Goal: Transaction & Acquisition: Purchase product/service

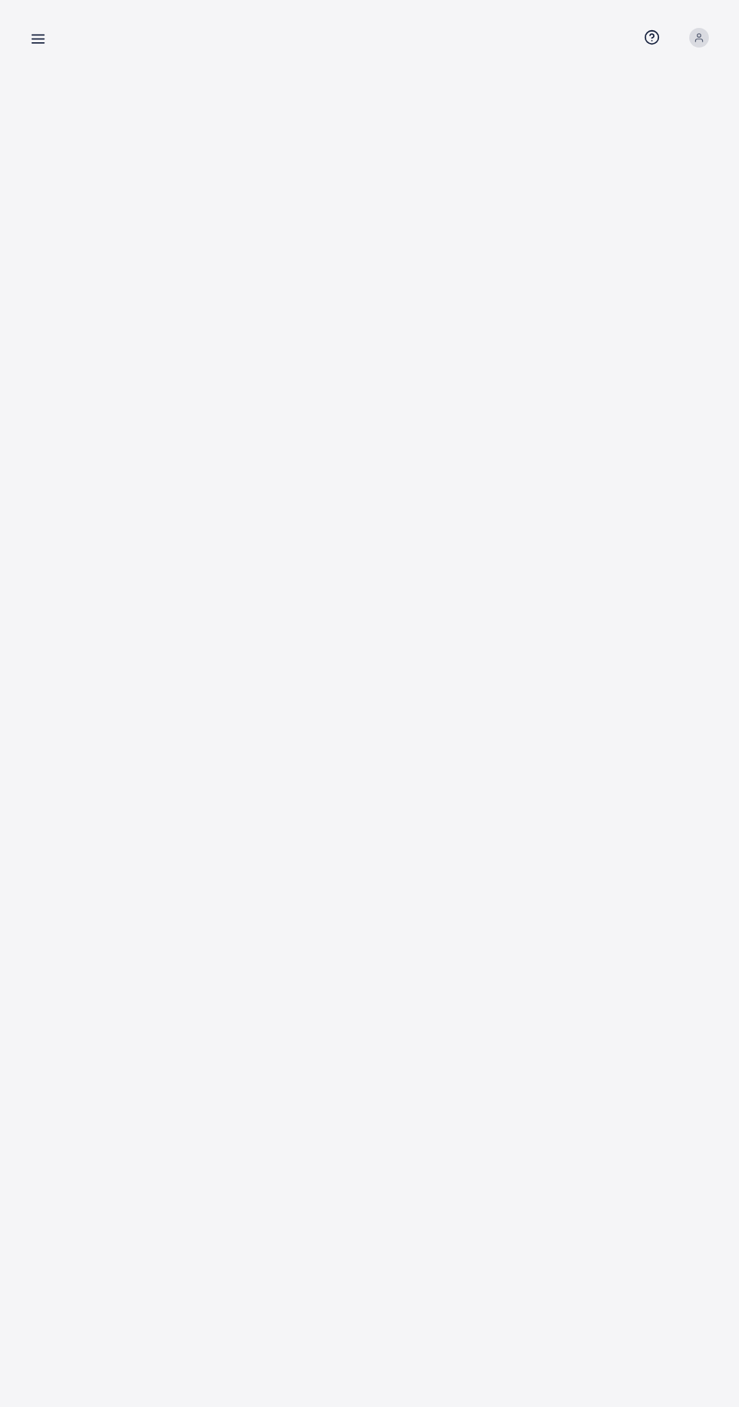
click at [43, 40] on icon at bounding box center [38, 39] width 16 height 16
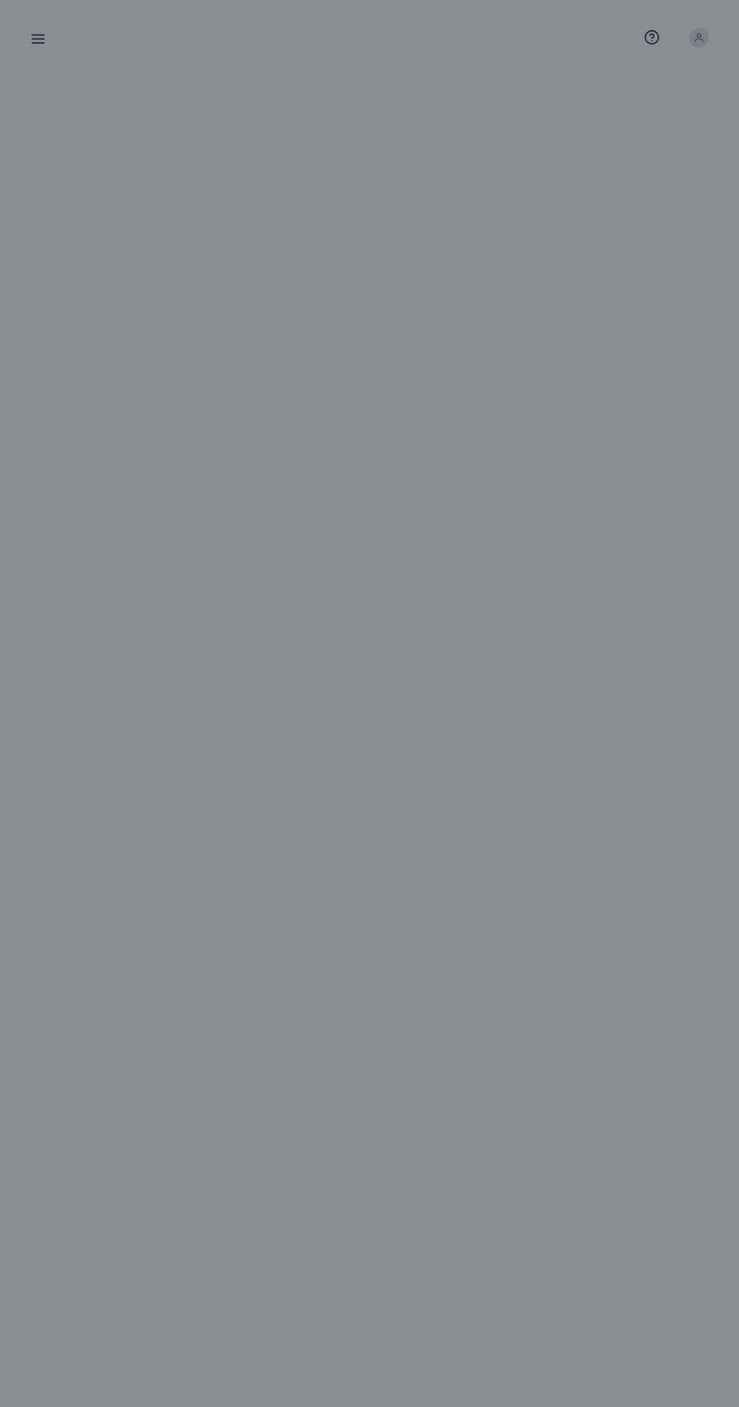
click at [340, 380] on div at bounding box center [369, 844] width 739 height 1689
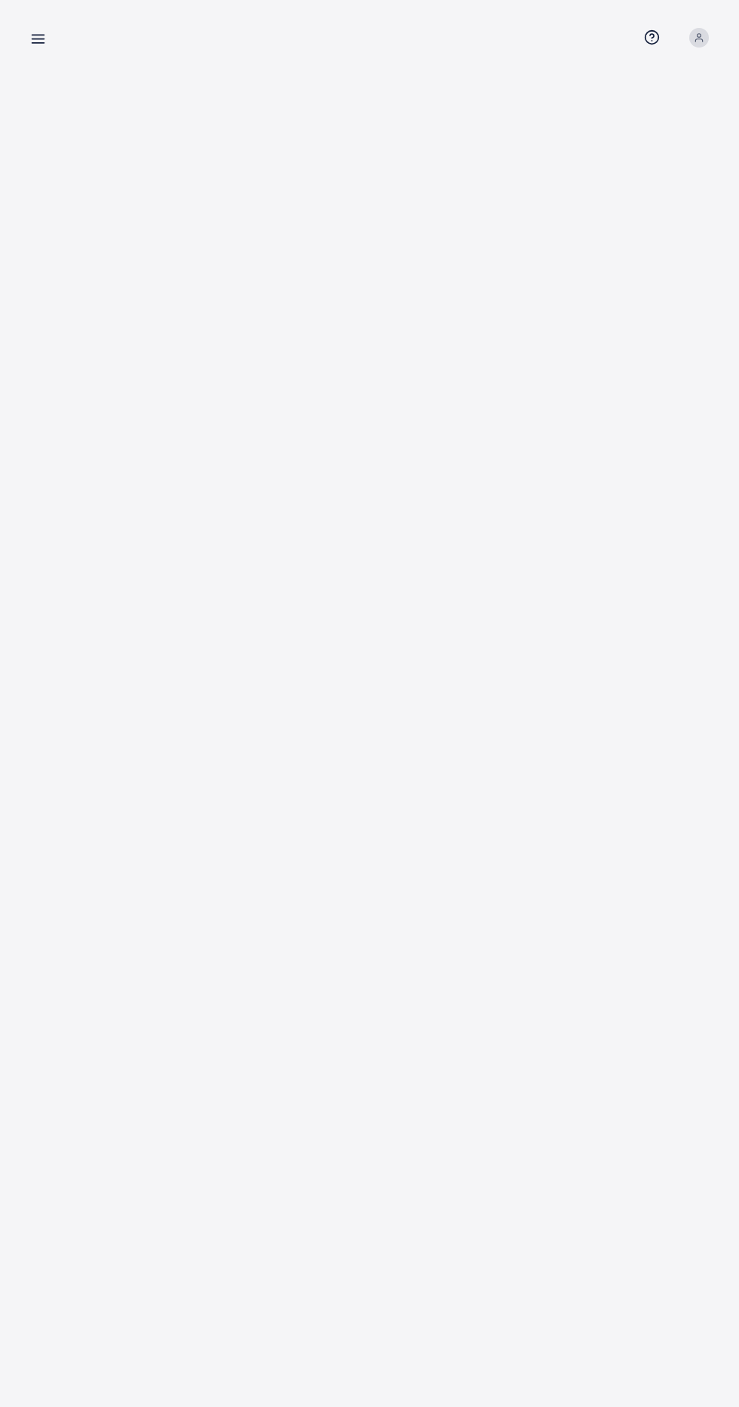
click at [41, 47] on icon at bounding box center [38, 39] width 16 height 16
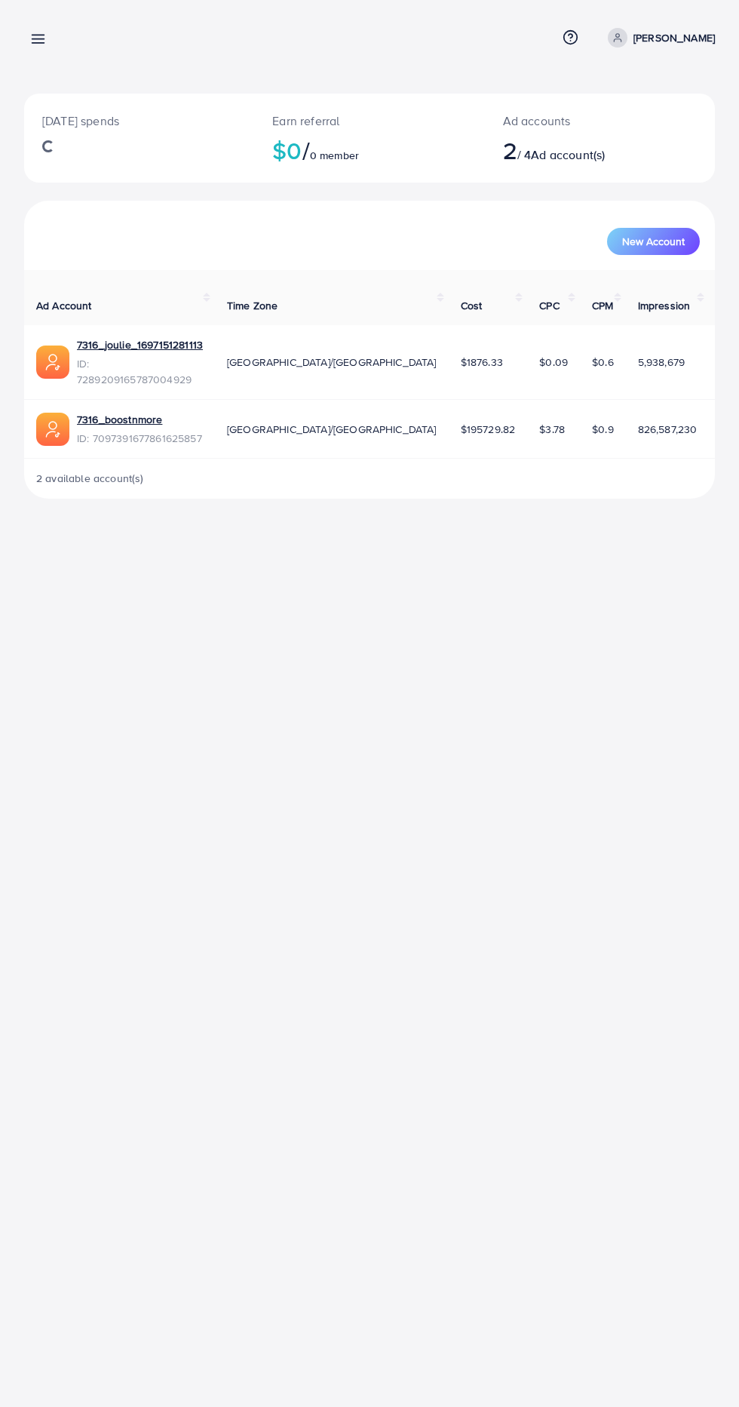
click at [66, 40] on div "Overview Help Center Contact Support Term and policy About Us nadine zaraket Pr…" at bounding box center [369, 37] width 691 height 39
click at [38, 43] on line at bounding box center [38, 43] width 12 height 0
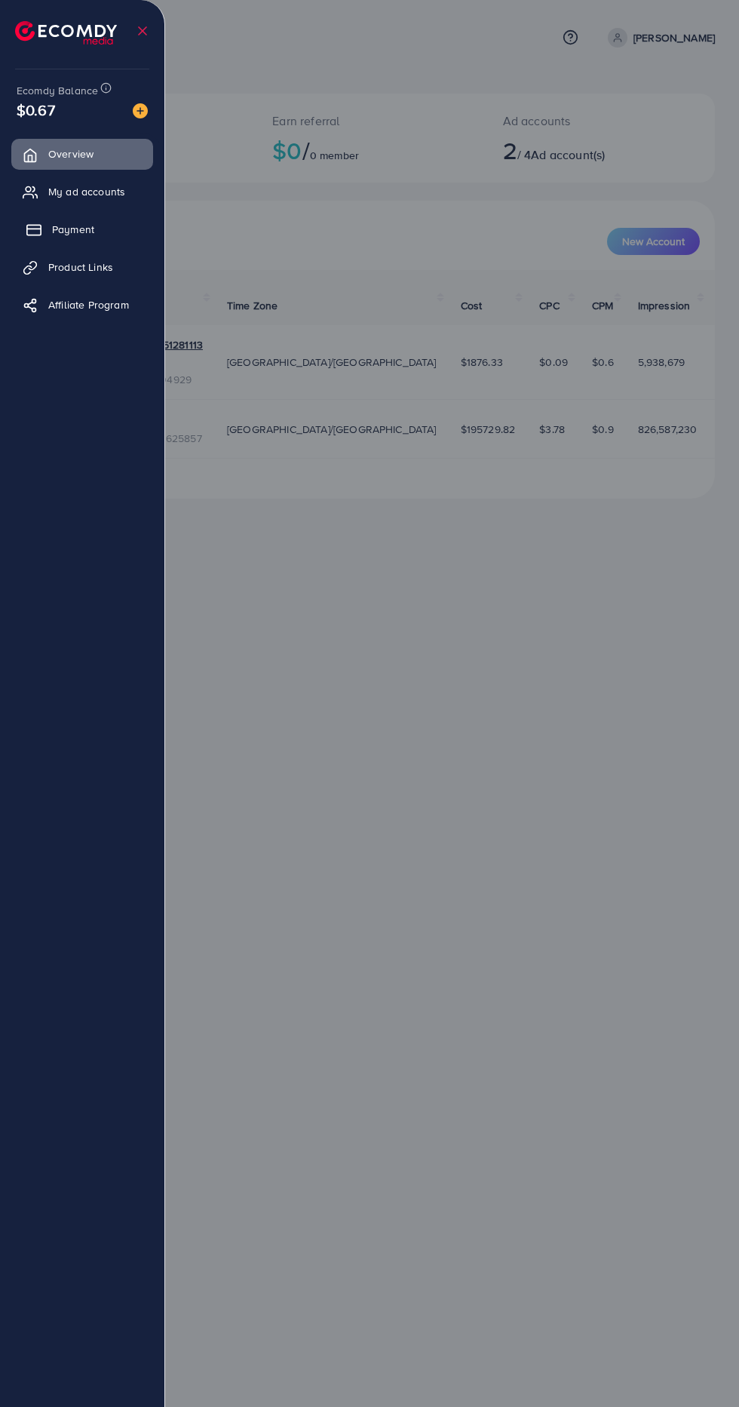
click at [121, 235] on link "Payment" at bounding box center [82, 229] width 142 height 30
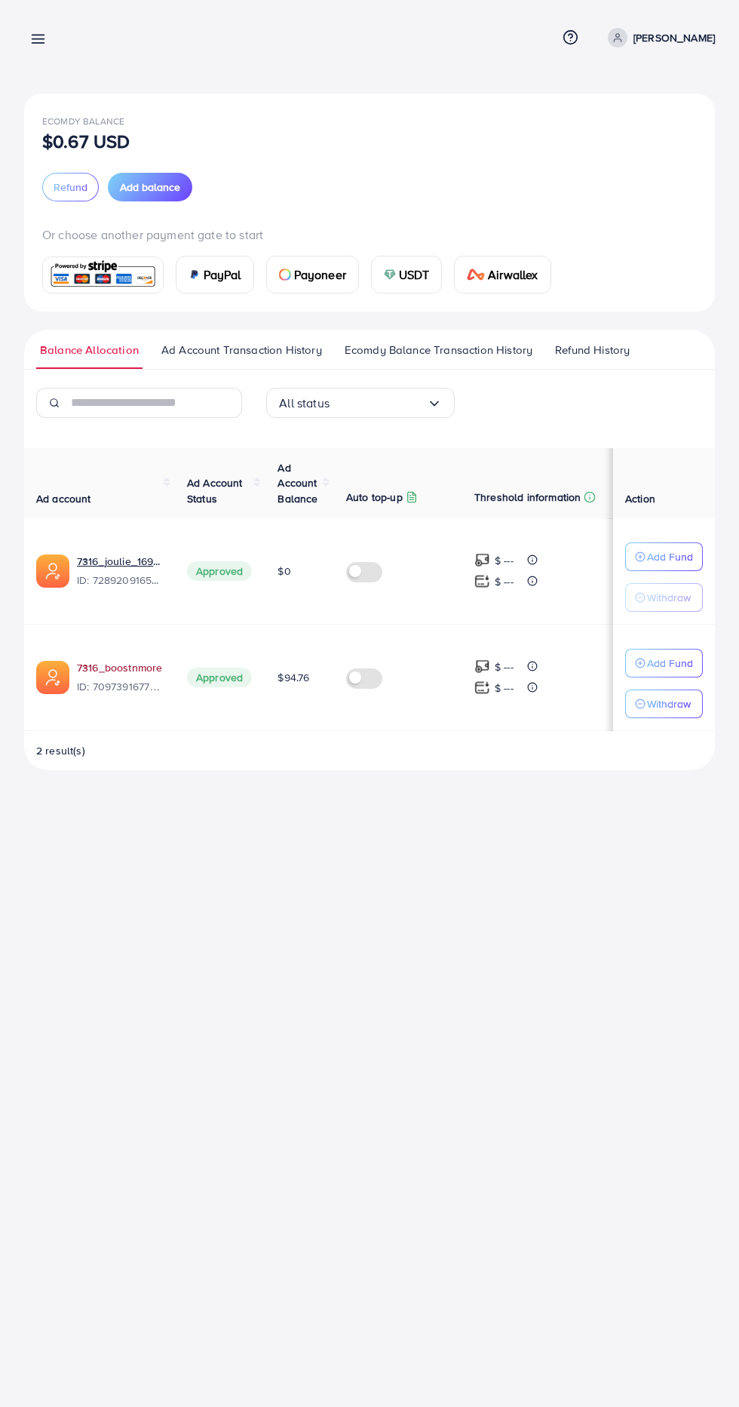
click at [146, 667] on link "7316_boostnmore" at bounding box center [119, 667] width 85 height 15
click at [167, 187] on span "Add balance" at bounding box center [150, 187] width 60 height 15
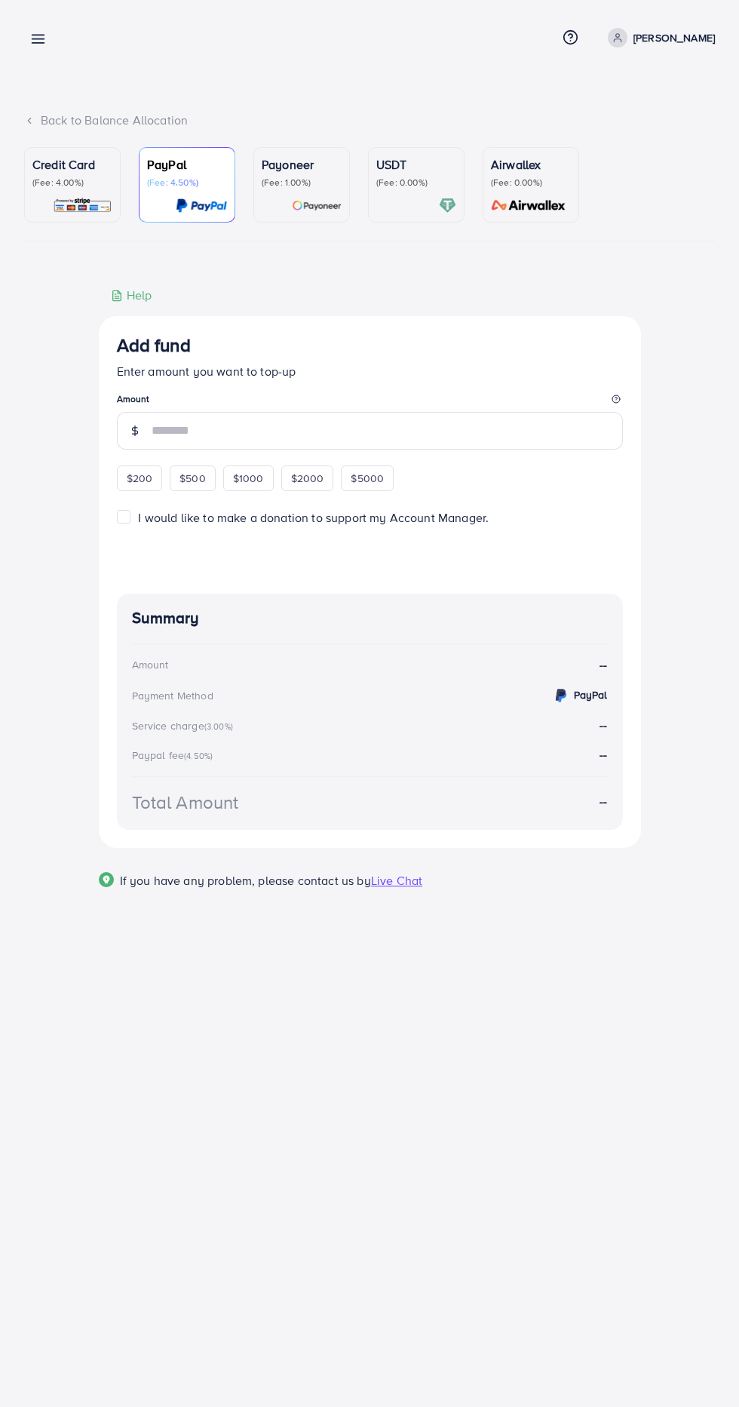
click at [80, 197] on img at bounding box center [83, 205] width 60 height 17
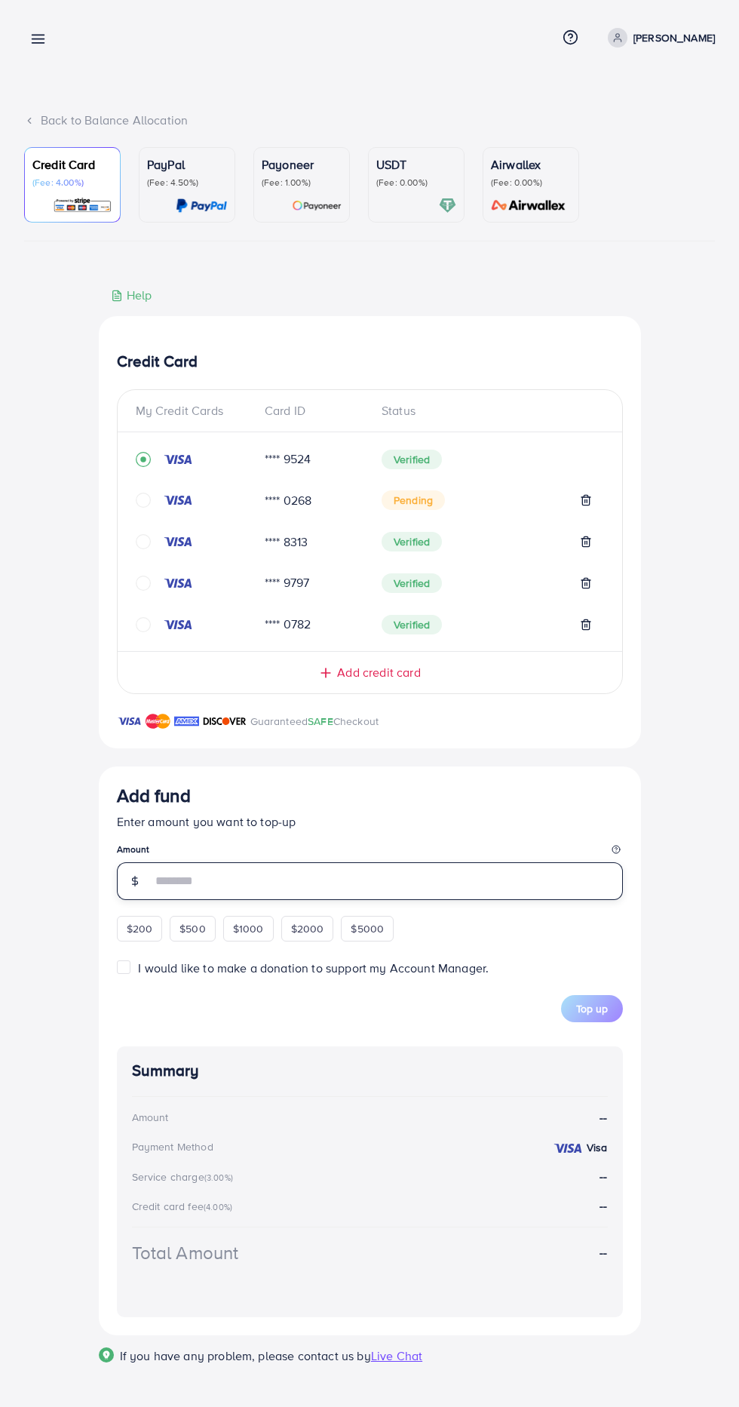
click at [279, 882] on input "number" at bounding box center [388, 881] width 472 height 38
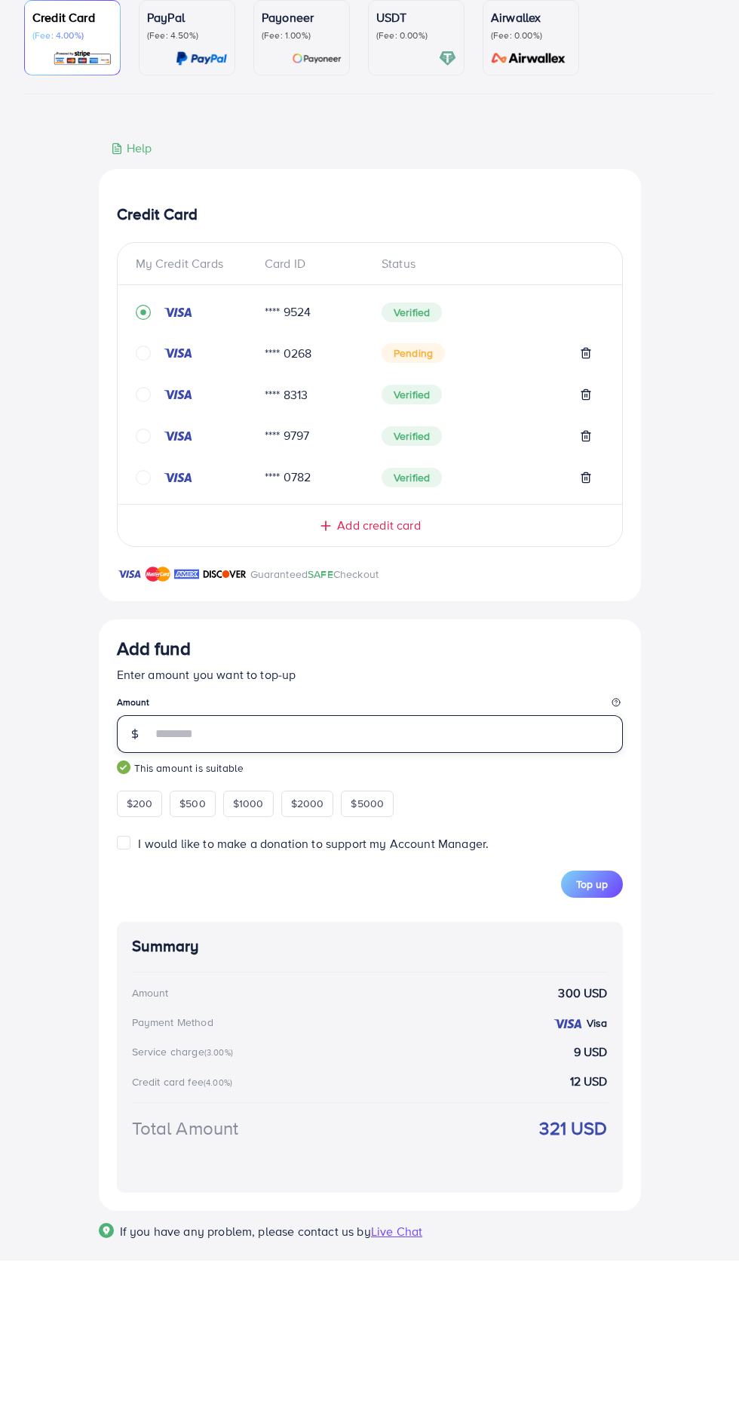
type input "***"
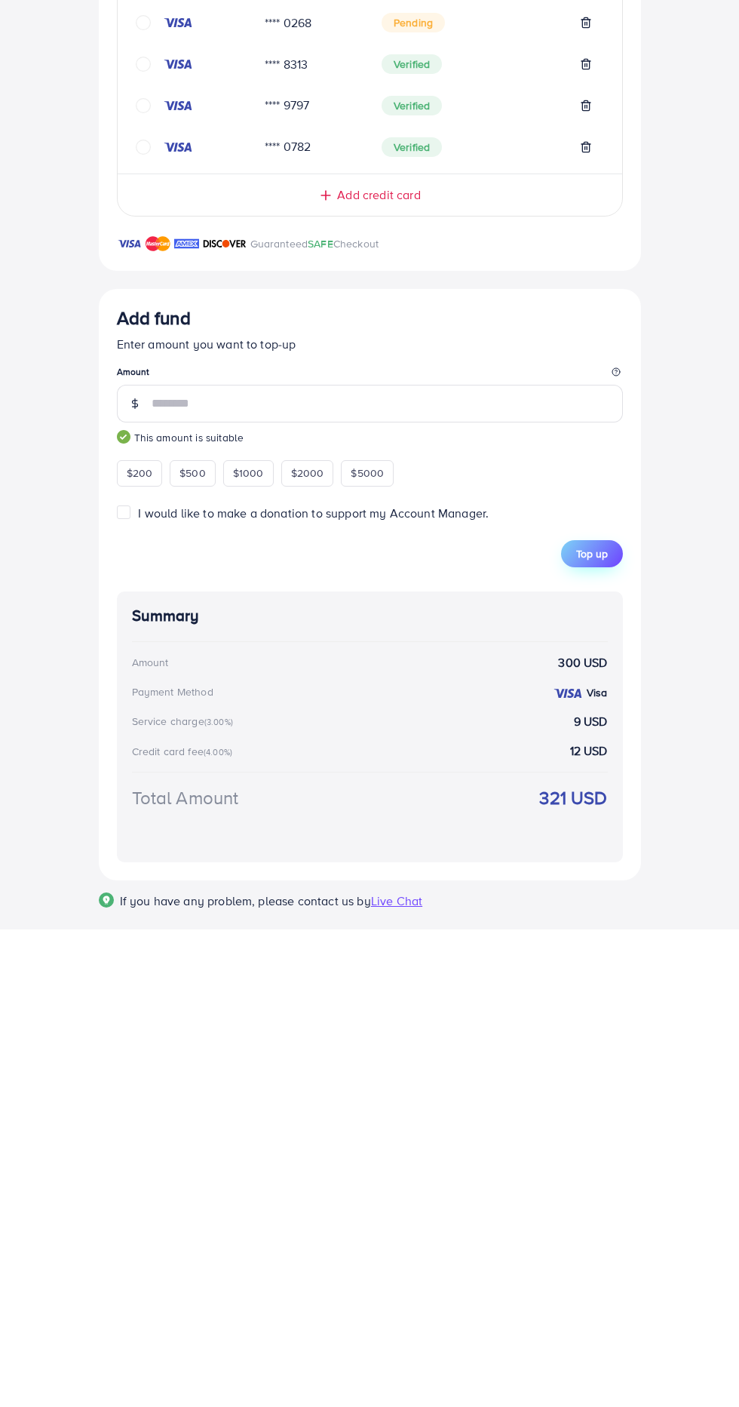
click at [608, 1038] on button "Top up" at bounding box center [592, 1031] width 62 height 27
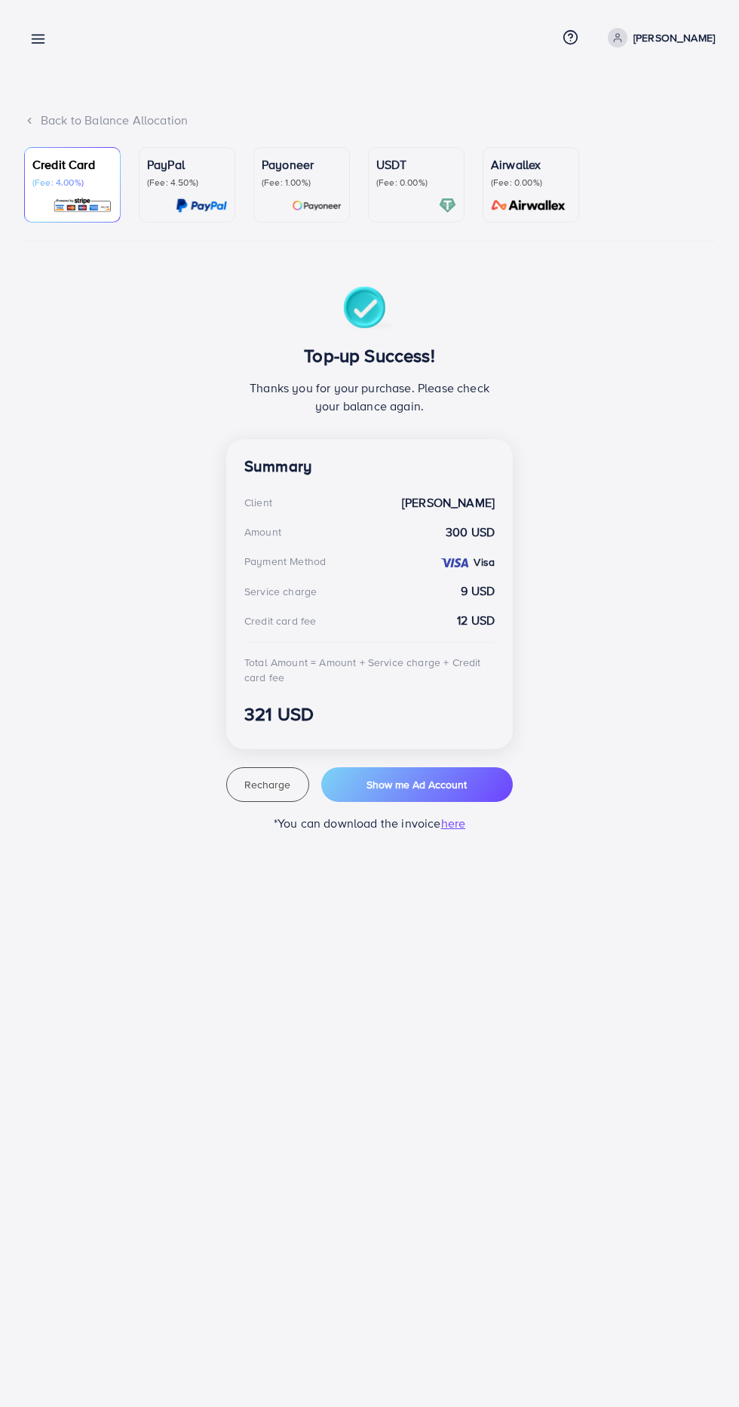
click at [44, 41] on icon at bounding box center [38, 39] width 16 height 16
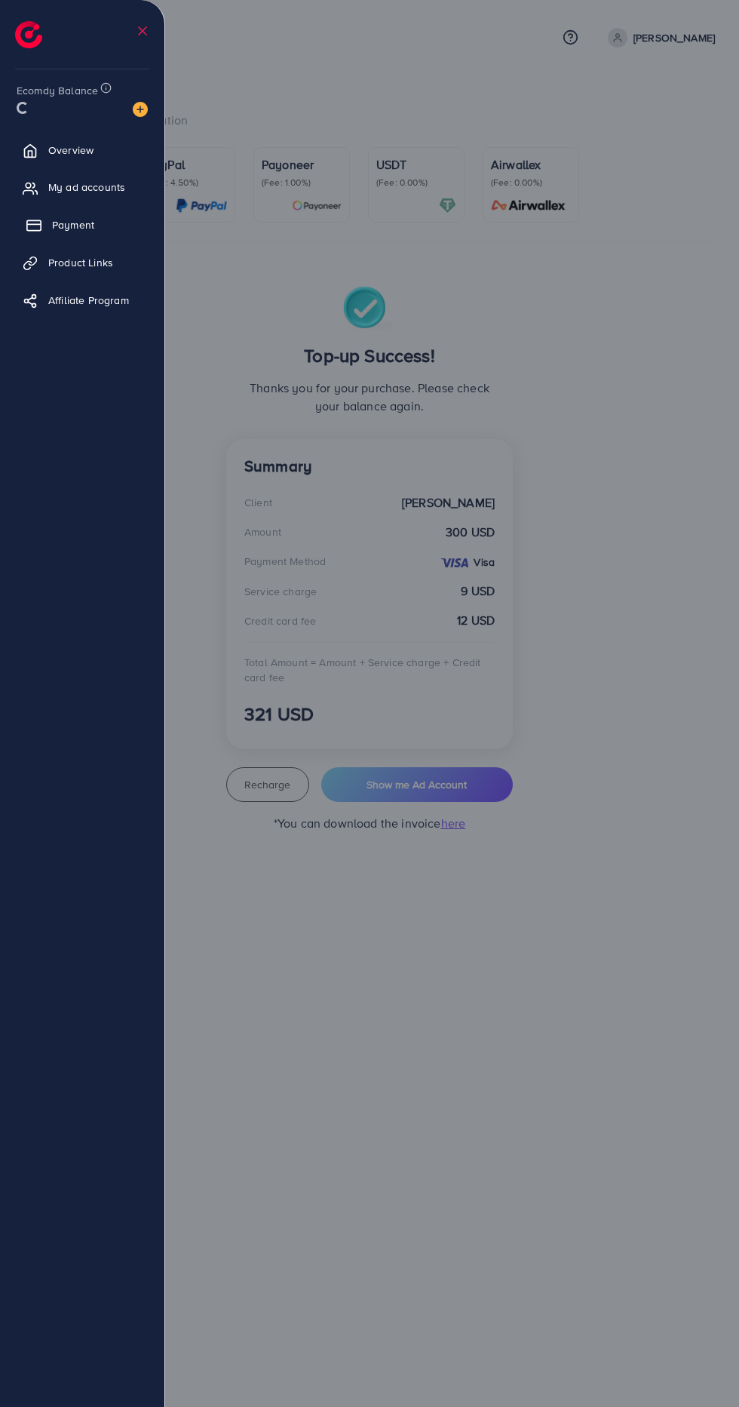
click at [113, 232] on link "Payment" at bounding box center [82, 225] width 142 height 30
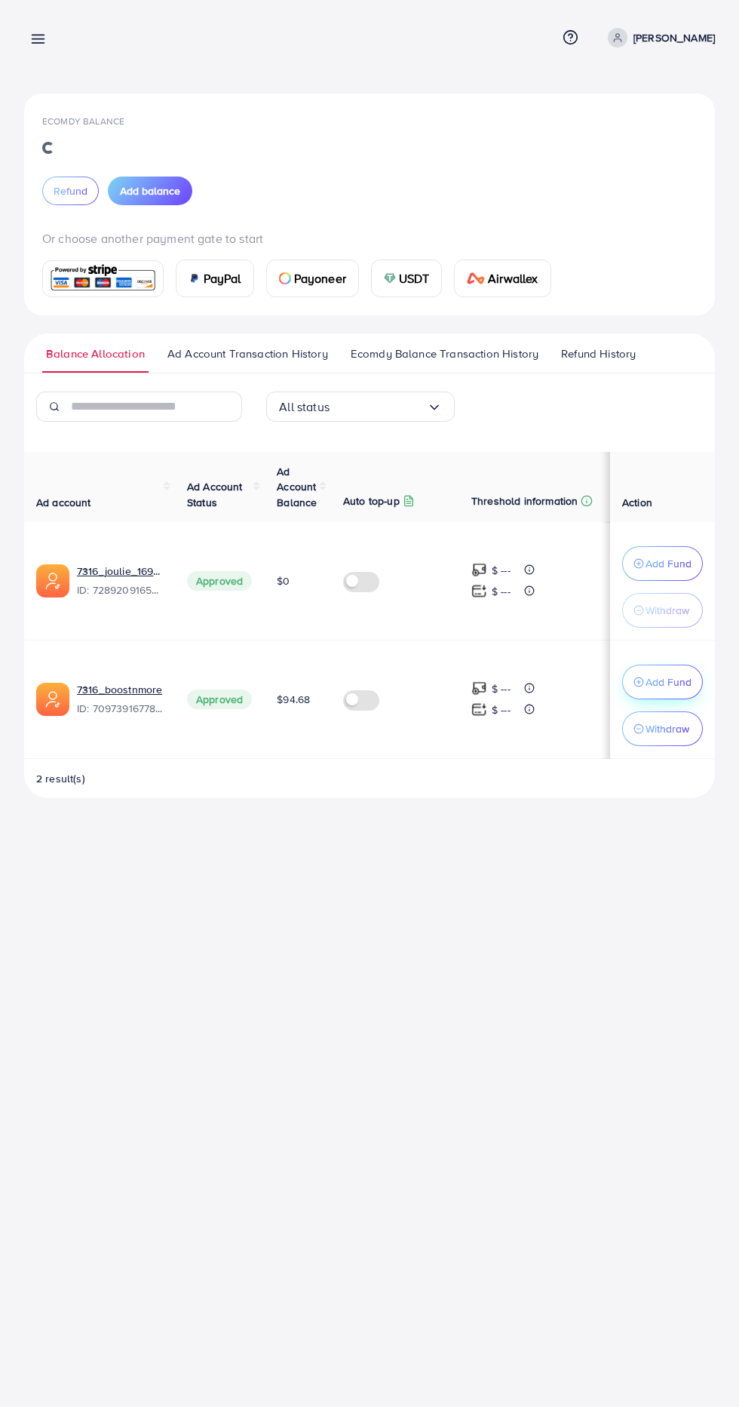
click at [679, 682] on p "Add Fund" at bounding box center [669, 682] width 46 height 18
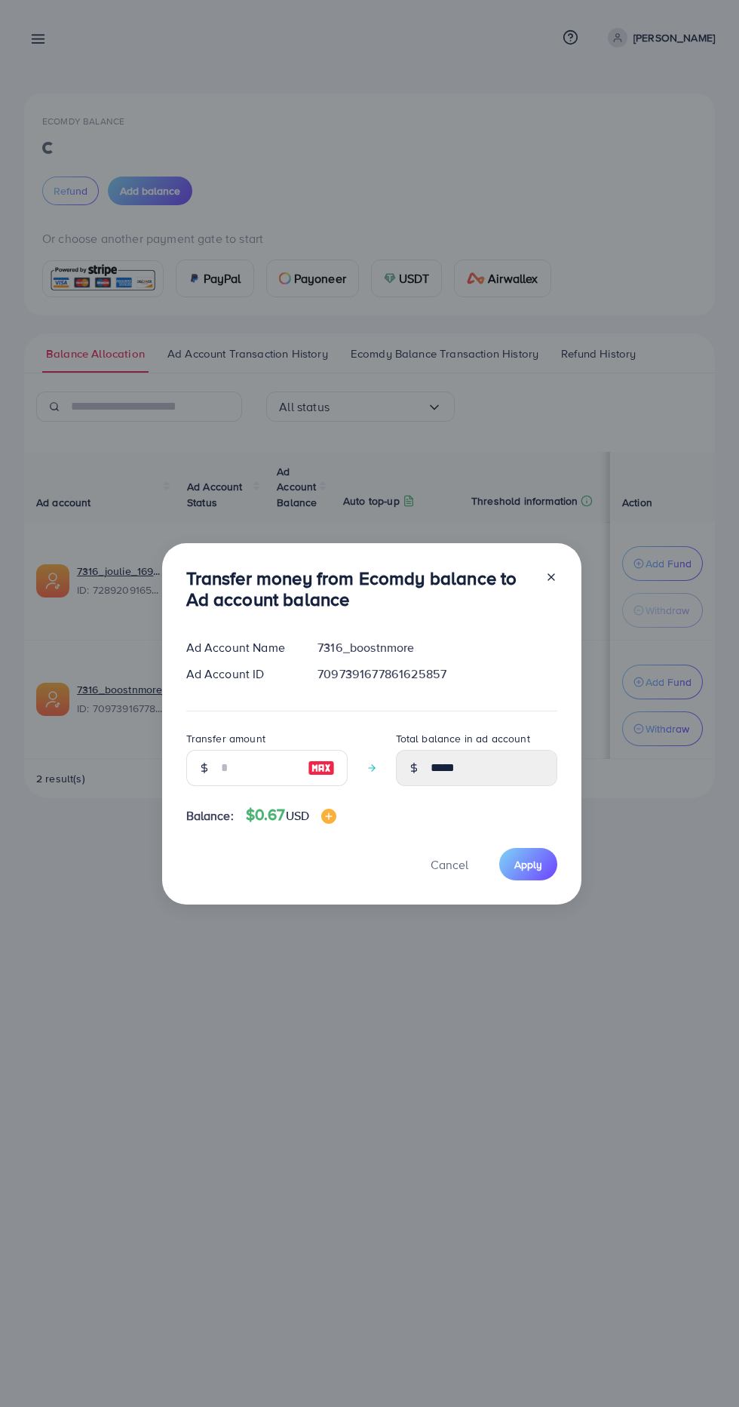
click at [549, 577] on line at bounding box center [552, 577] width 6 height 6
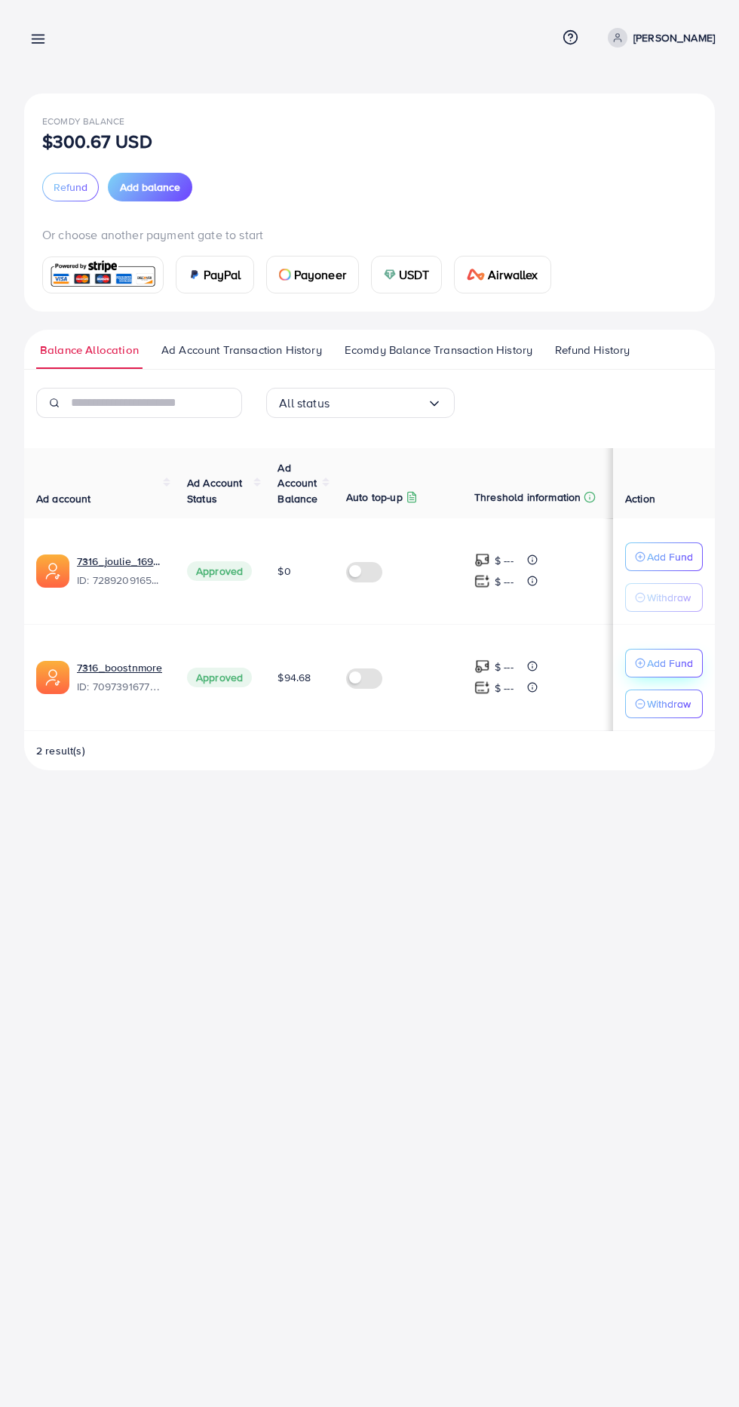
click at [679, 668] on p "Add Fund" at bounding box center [670, 663] width 46 height 18
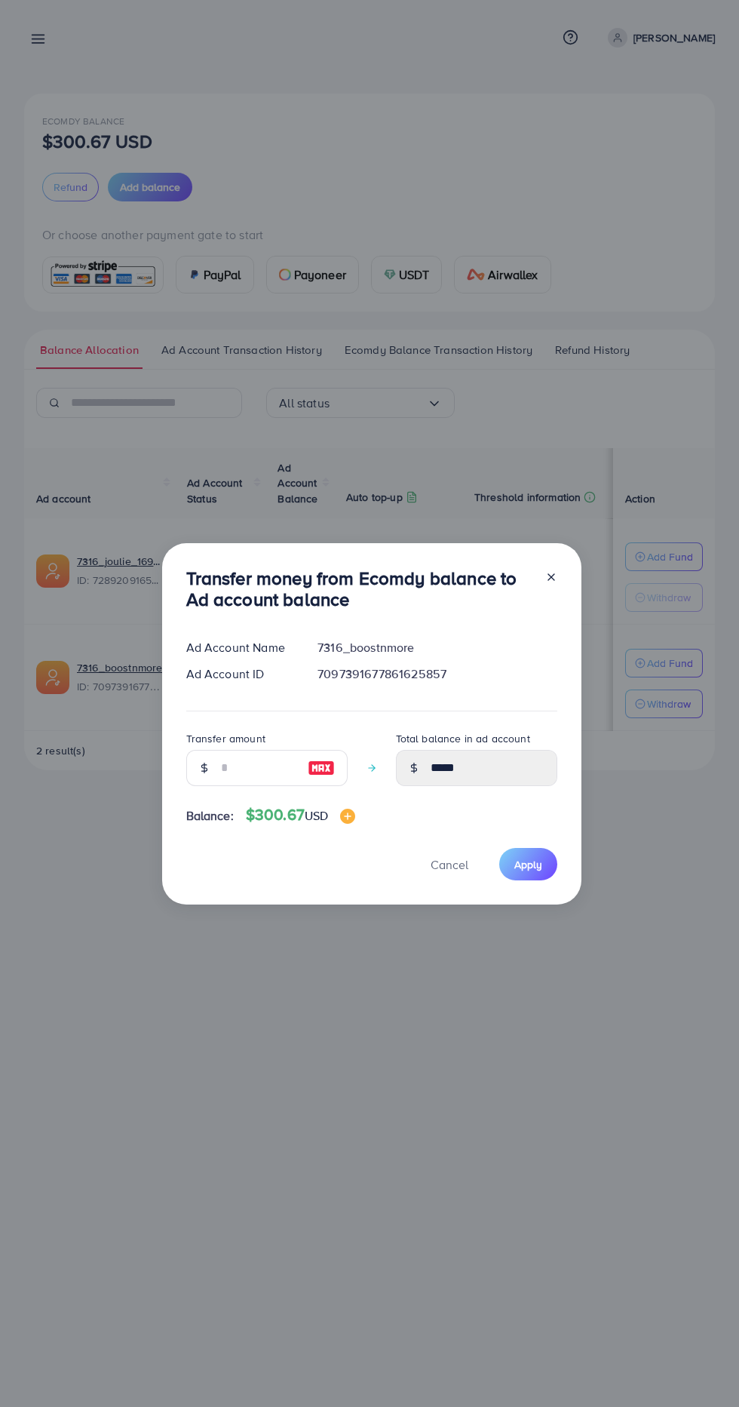
click at [327, 776] on img at bounding box center [321, 768] width 27 height 18
type input "***"
type input "******"
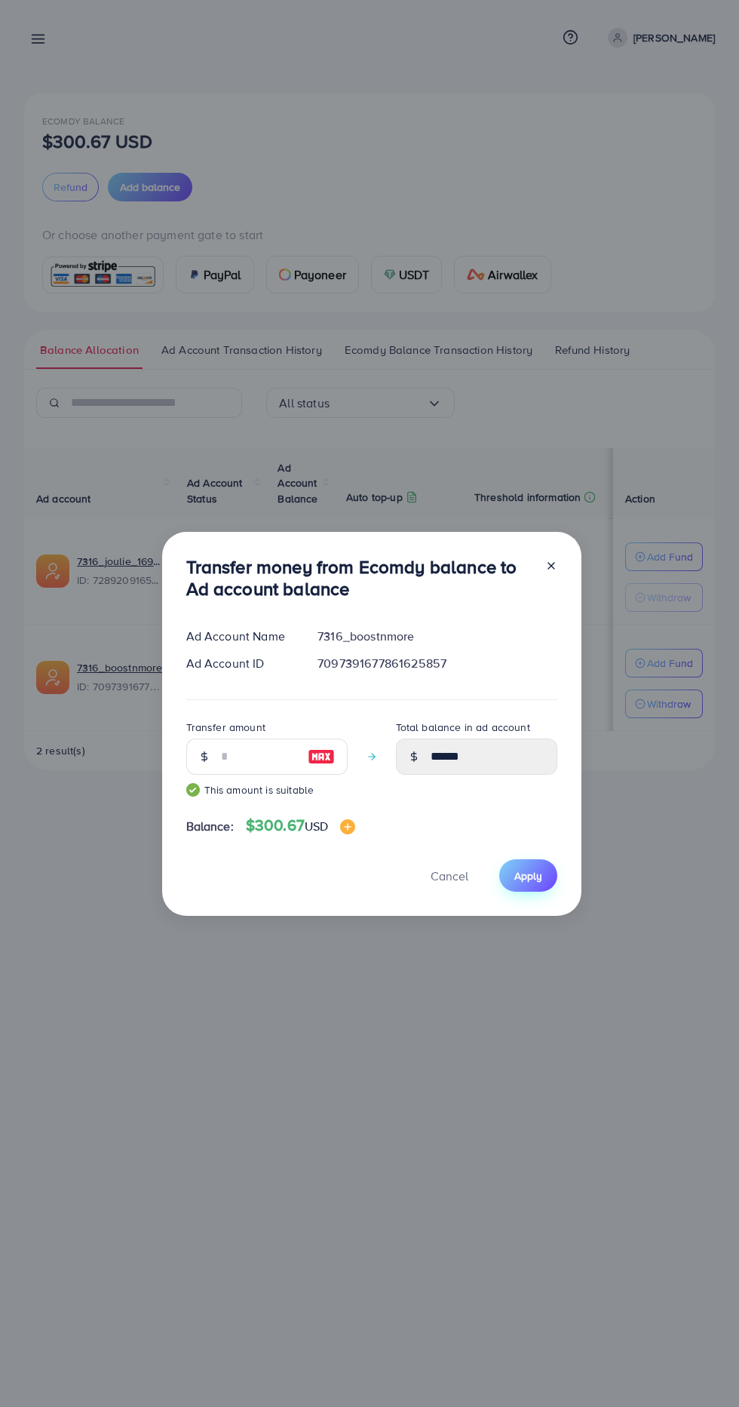
click at [530, 876] on span "Apply" at bounding box center [529, 875] width 28 height 15
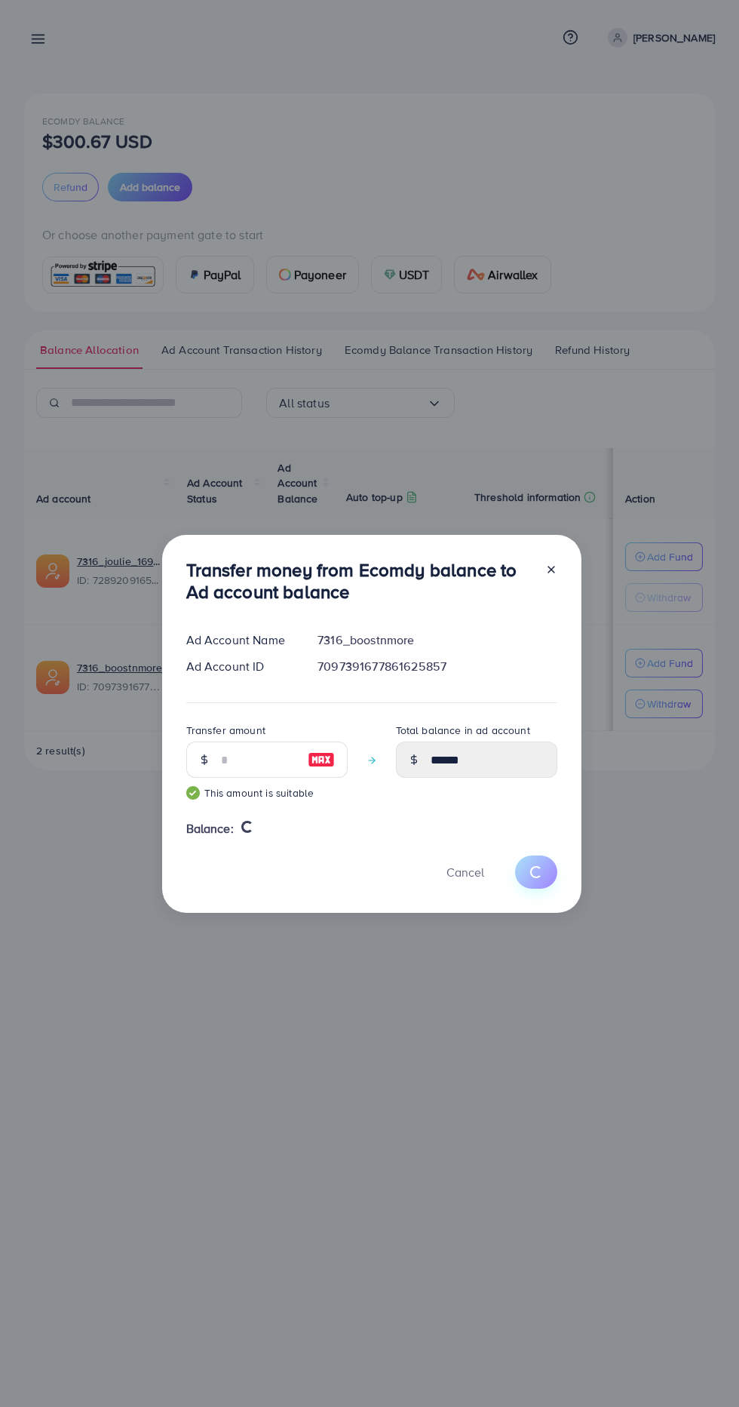
type input "*****"
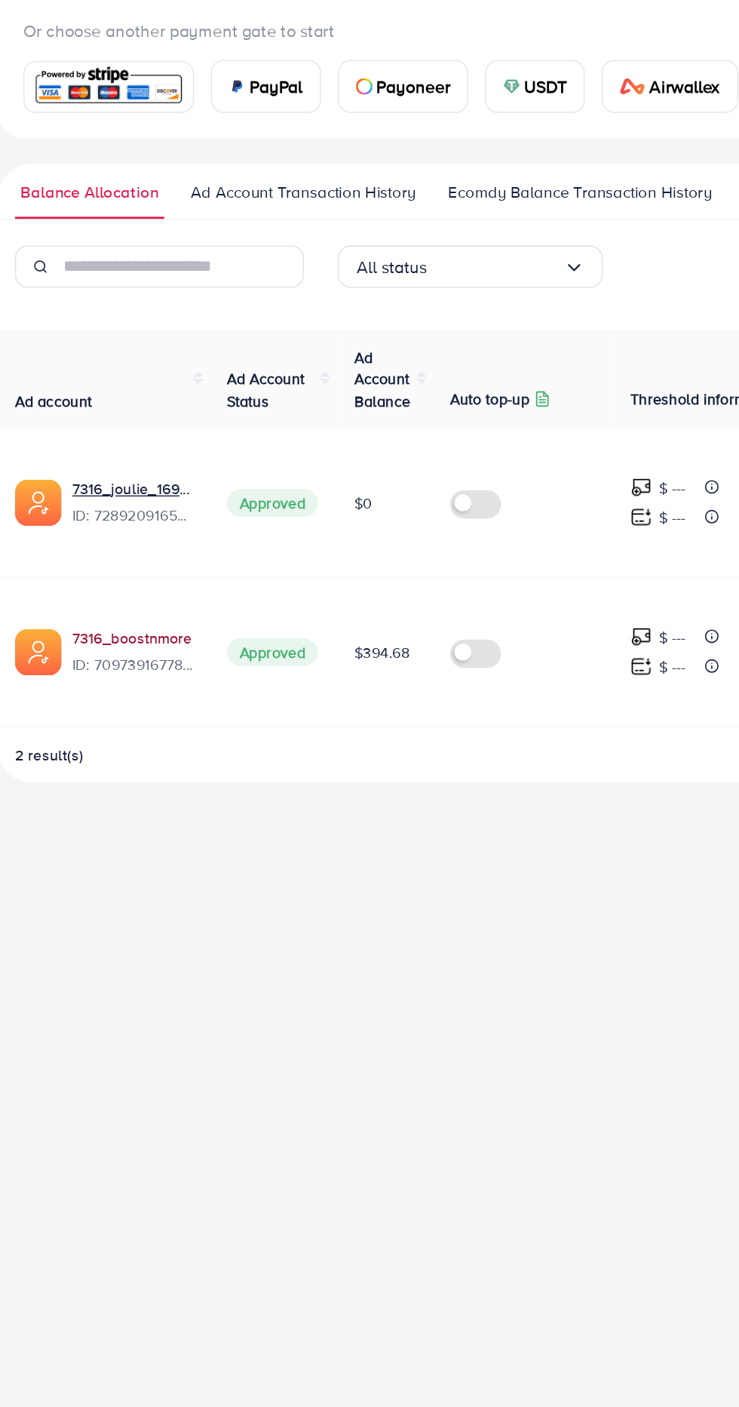
click at [142, 668] on link "7316_boostnmore" at bounding box center [119, 667] width 85 height 15
